Goal: Complete application form

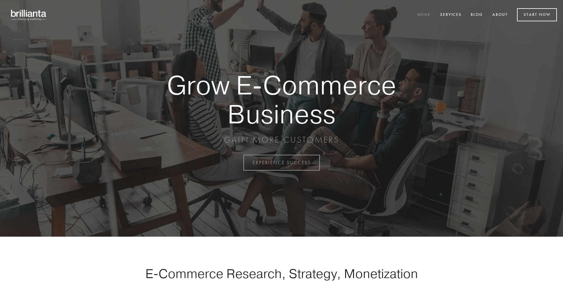
scroll to position [1598, 0]
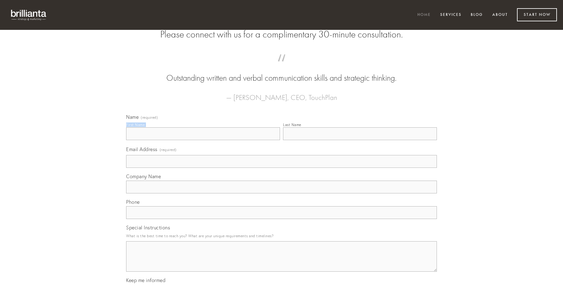
type input "[PERSON_NAME]"
click at [360, 140] on input "Last Name" at bounding box center [360, 133] width 154 height 13
type input "[PERSON_NAME]"
click at [282, 168] on input "Email Address (required)" at bounding box center [281, 161] width 311 height 13
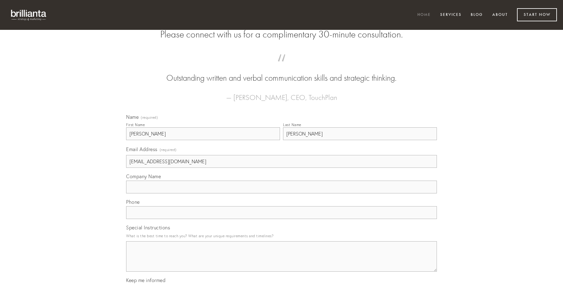
type input "[EMAIL_ADDRESS][DOMAIN_NAME]"
click at [282, 194] on input "Company Name" at bounding box center [281, 187] width 311 height 13
type input "tabesco"
click at [282, 219] on input "text" at bounding box center [281, 212] width 311 height 13
click at [282, 262] on textarea "Special Instructions" at bounding box center [281, 256] width 311 height 30
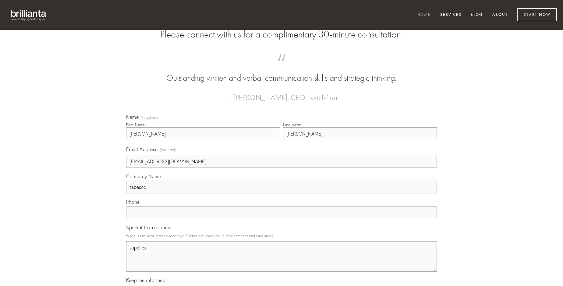
type textarea "supellex"
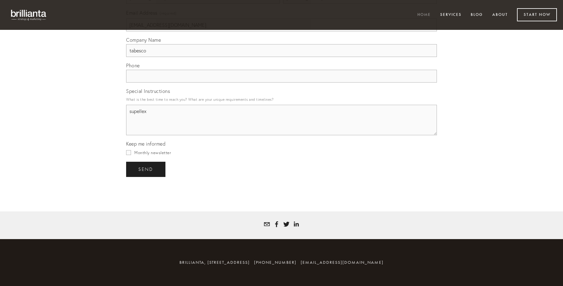
click at [146, 169] on span "send" at bounding box center [145, 169] width 15 height 5
